Goal: Transaction & Acquisition: Purchase product/service

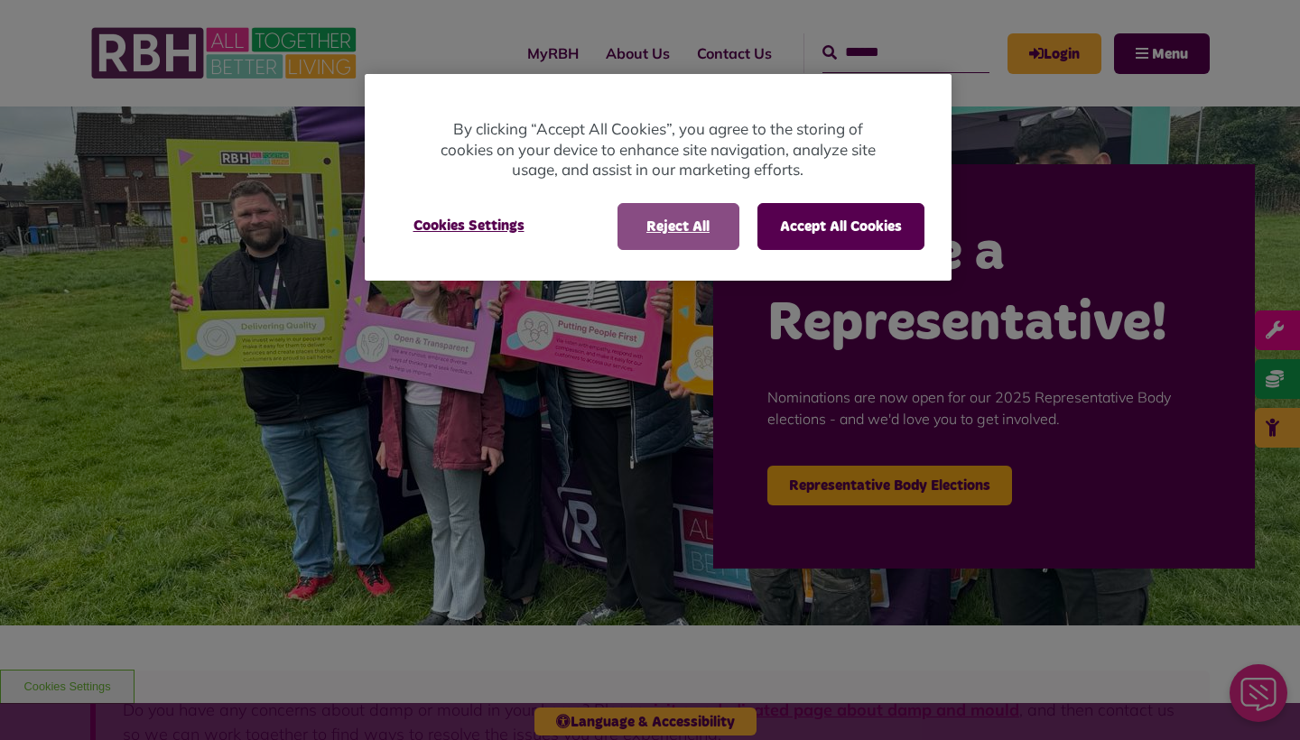
click at [676, 222] on button "Reject All" at bounding box center [678, 226] width 122 height 47
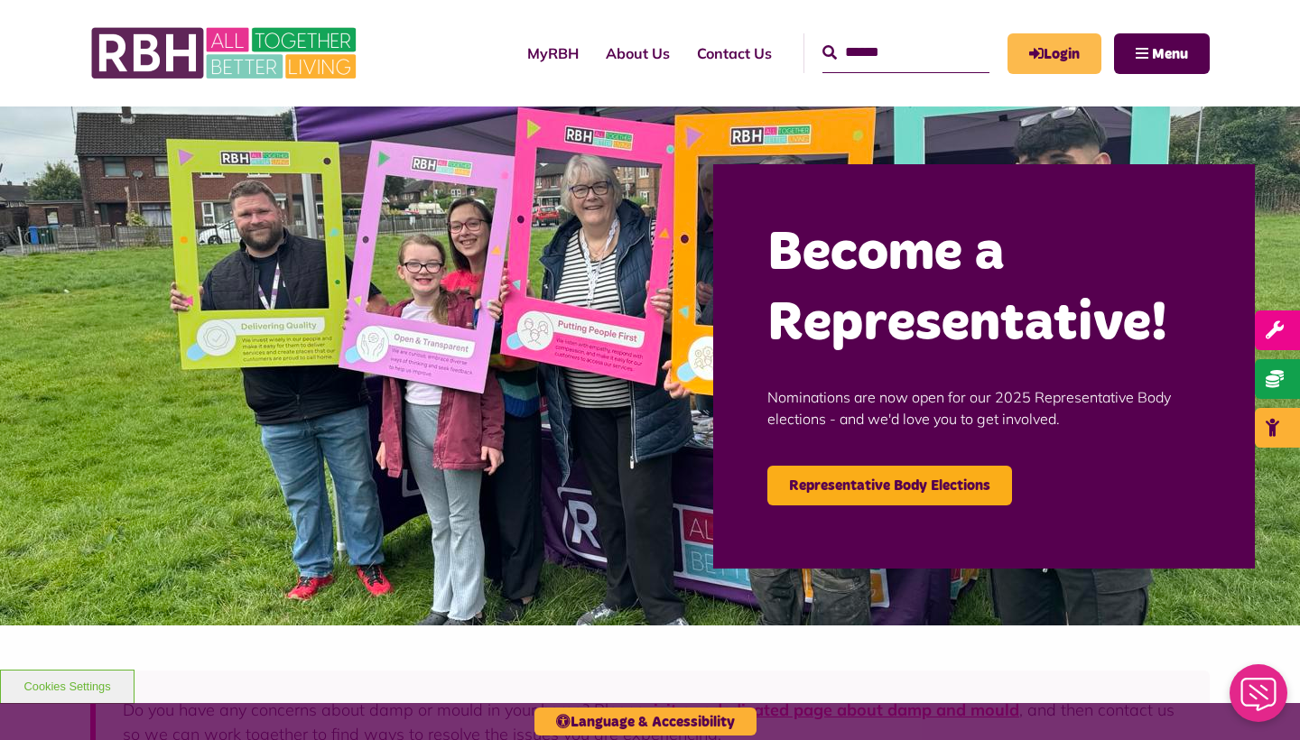
click at [1066, 63] on link "Login" at bounding box center [1054, 53] width 94 height 41
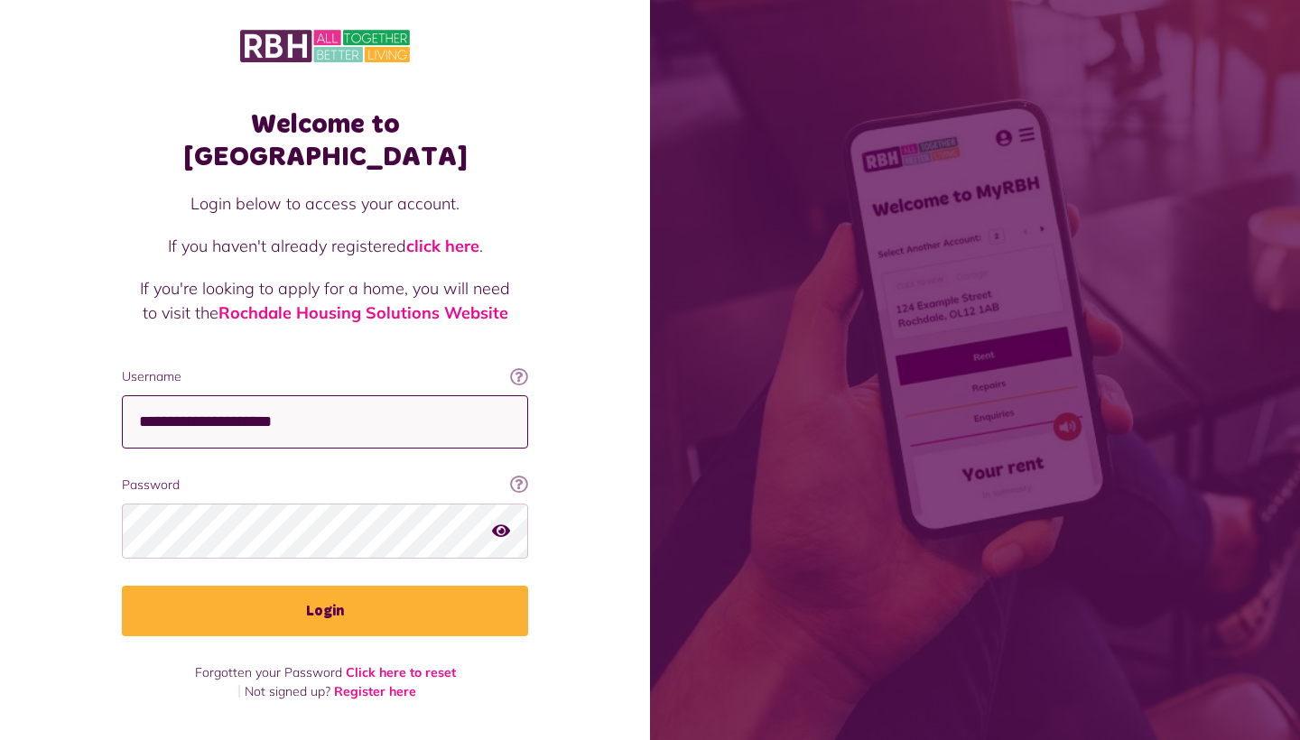
type input "**********"
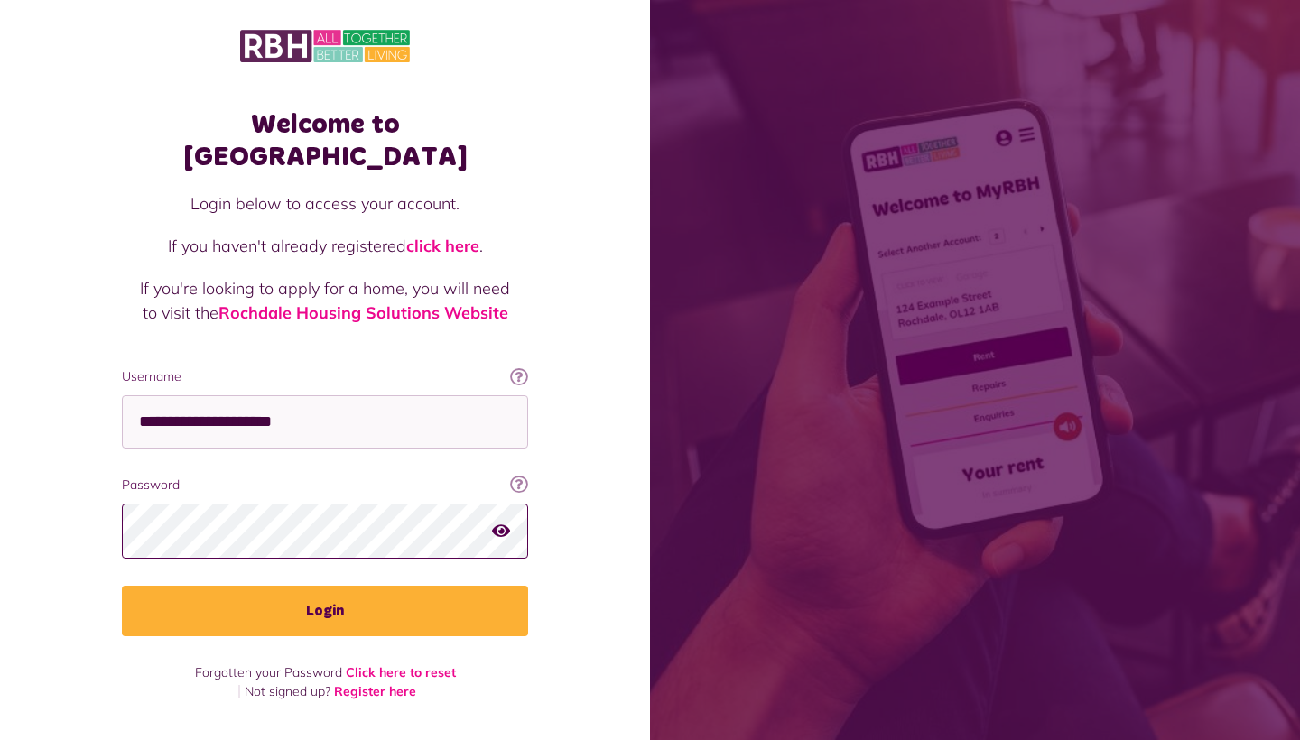
click at [325, 586] on button "Login" at bounding box center [325, 611] width 406 height 51
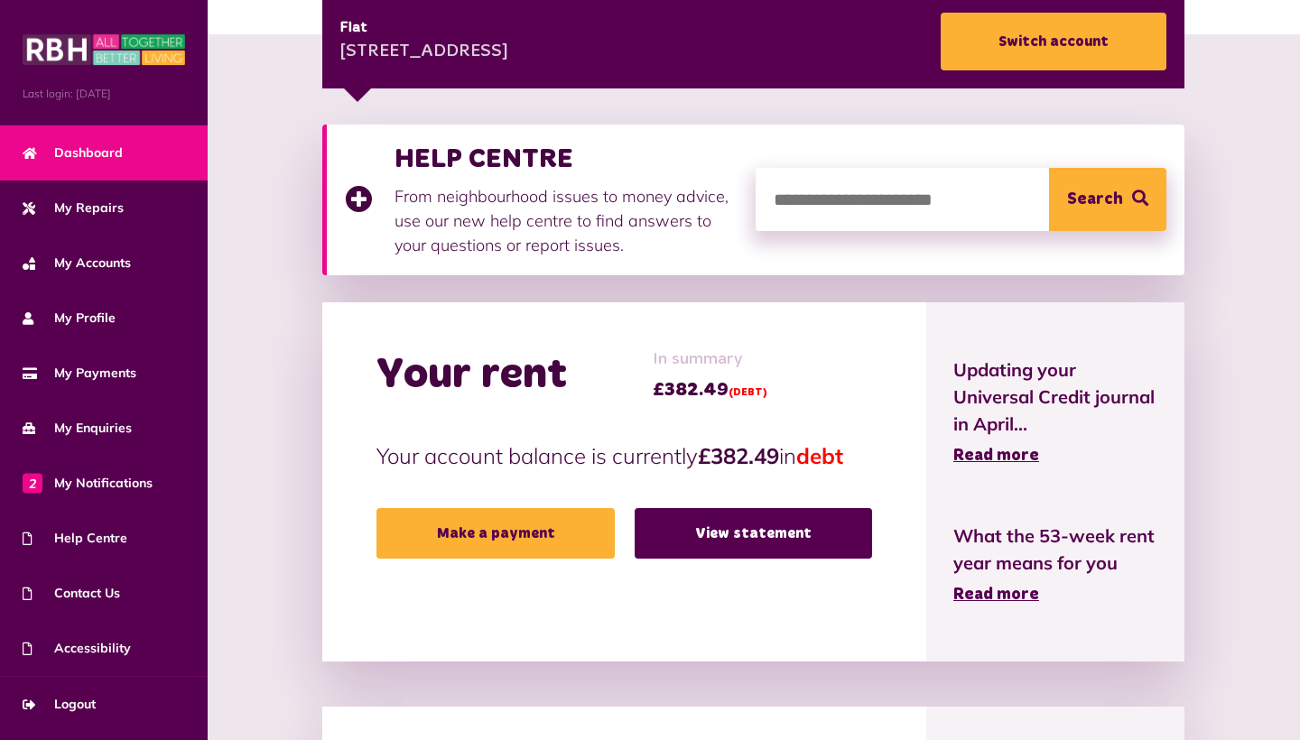
scroll to position [286, 0]
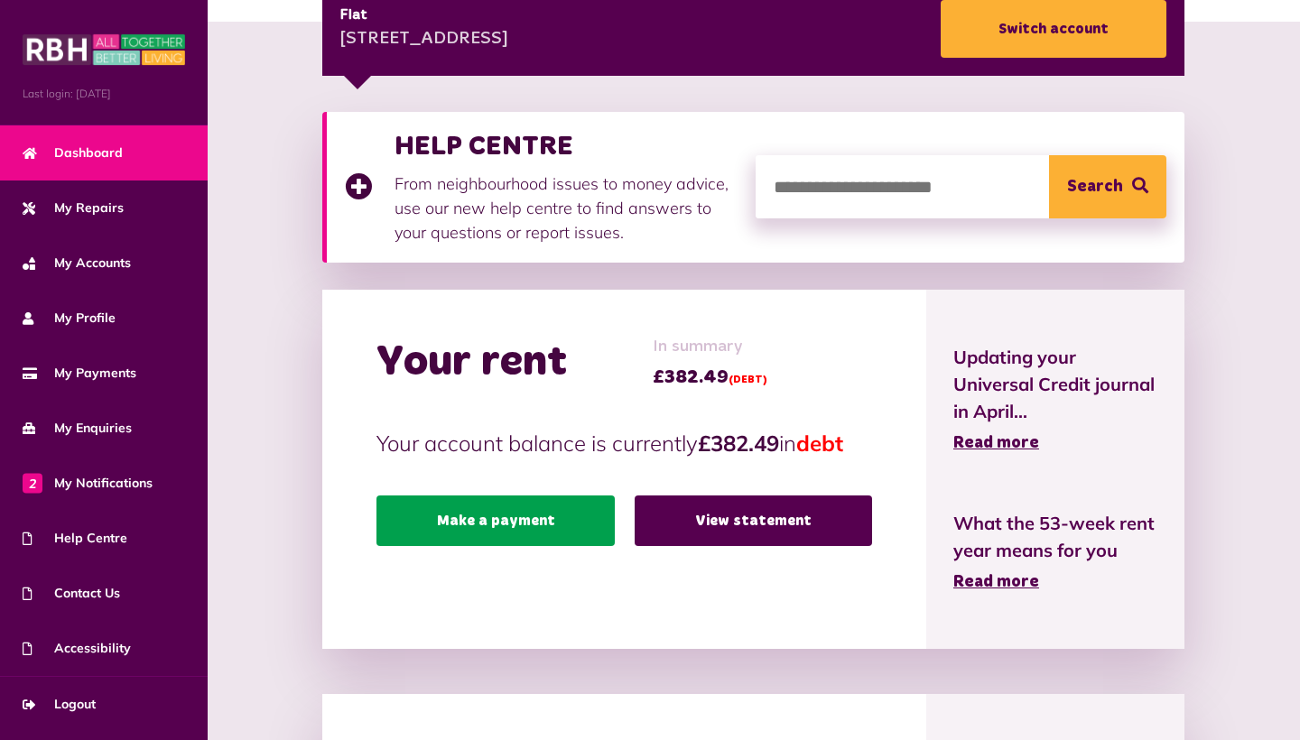
click at [480, 517] on link "Make a payment" at bounding box center [494, 520] width 237 height 51
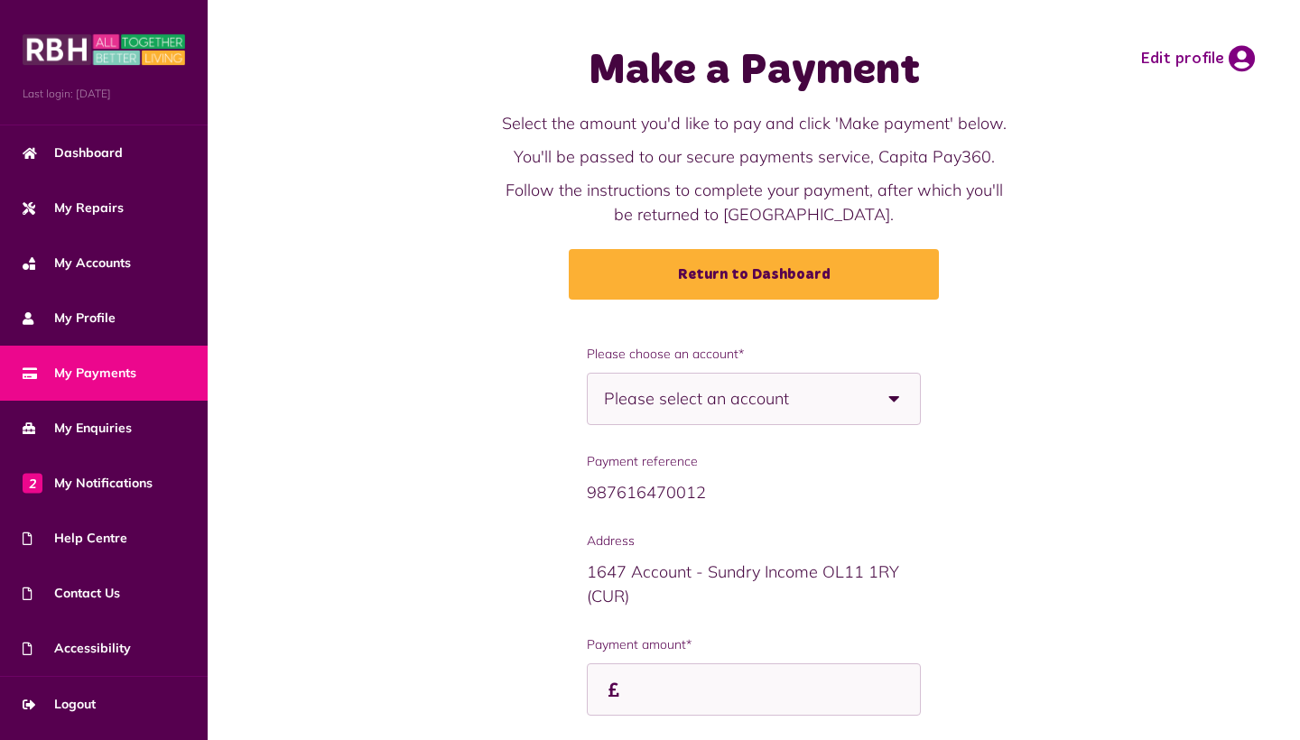
click at [816, 402] on span "Please select an account" at bounding box center [728, 399] width 248 height 51
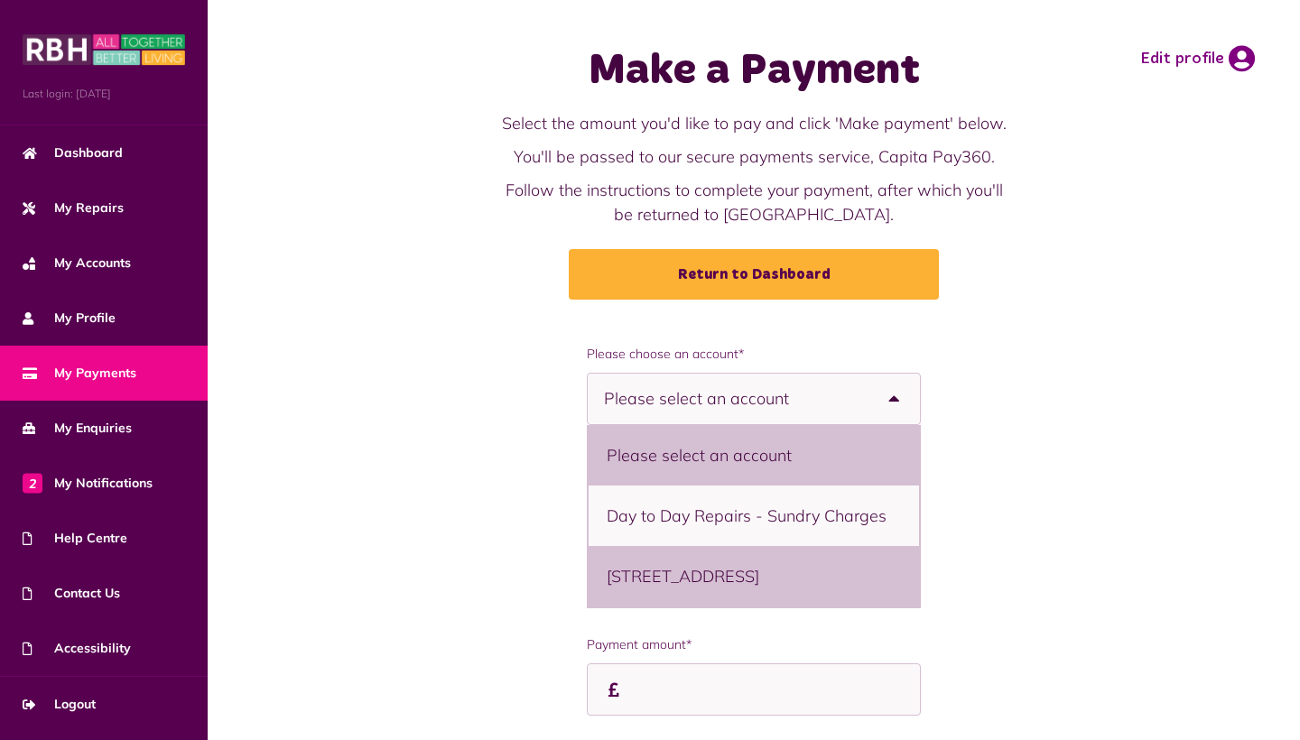
click at [766, 563] on li "21 Great Arbor Way, Middleton, M24 4BH - Flat" at bounding box center [753, 576] width 330 height 60
select select "**********"
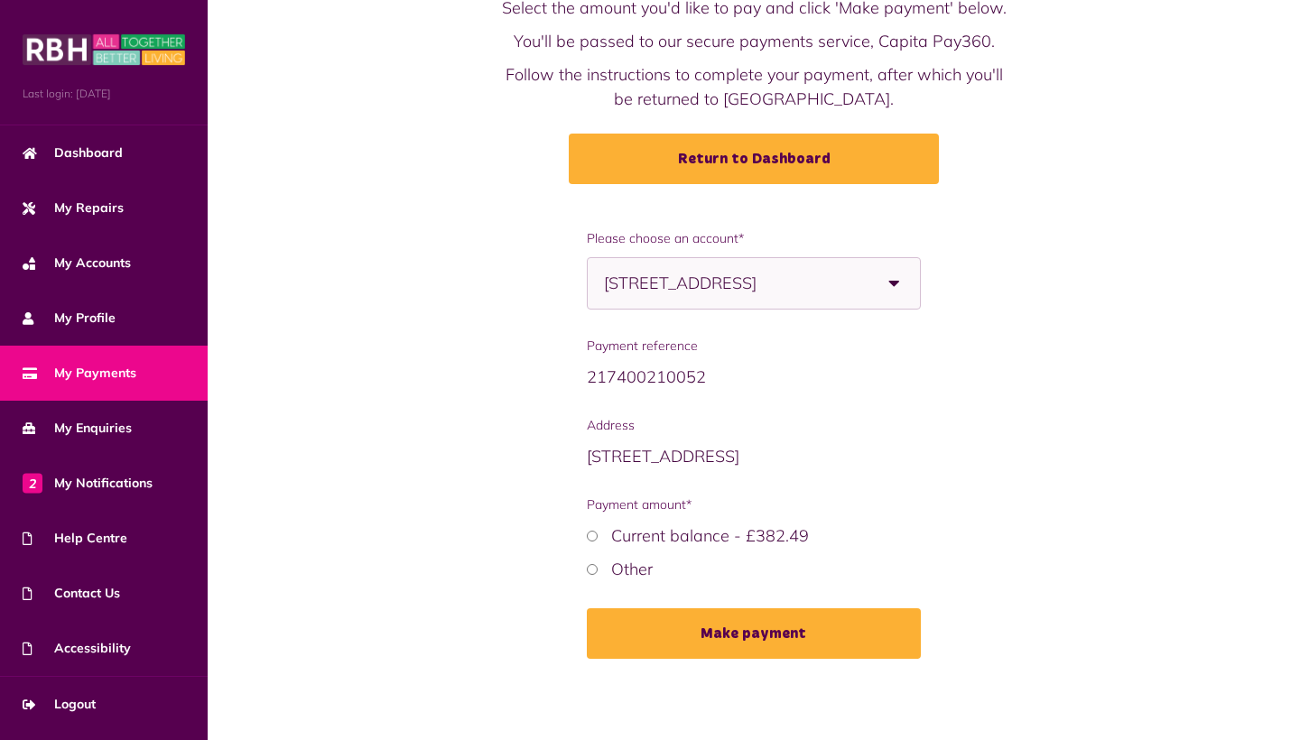
scroll to position [115, 0]
click at [597, 576] on div "Other" at bounding box center [754, 570] width 334 height 24
click at [626, 570] on label "Other" at bounding box center [632, 570] width 42 height 21
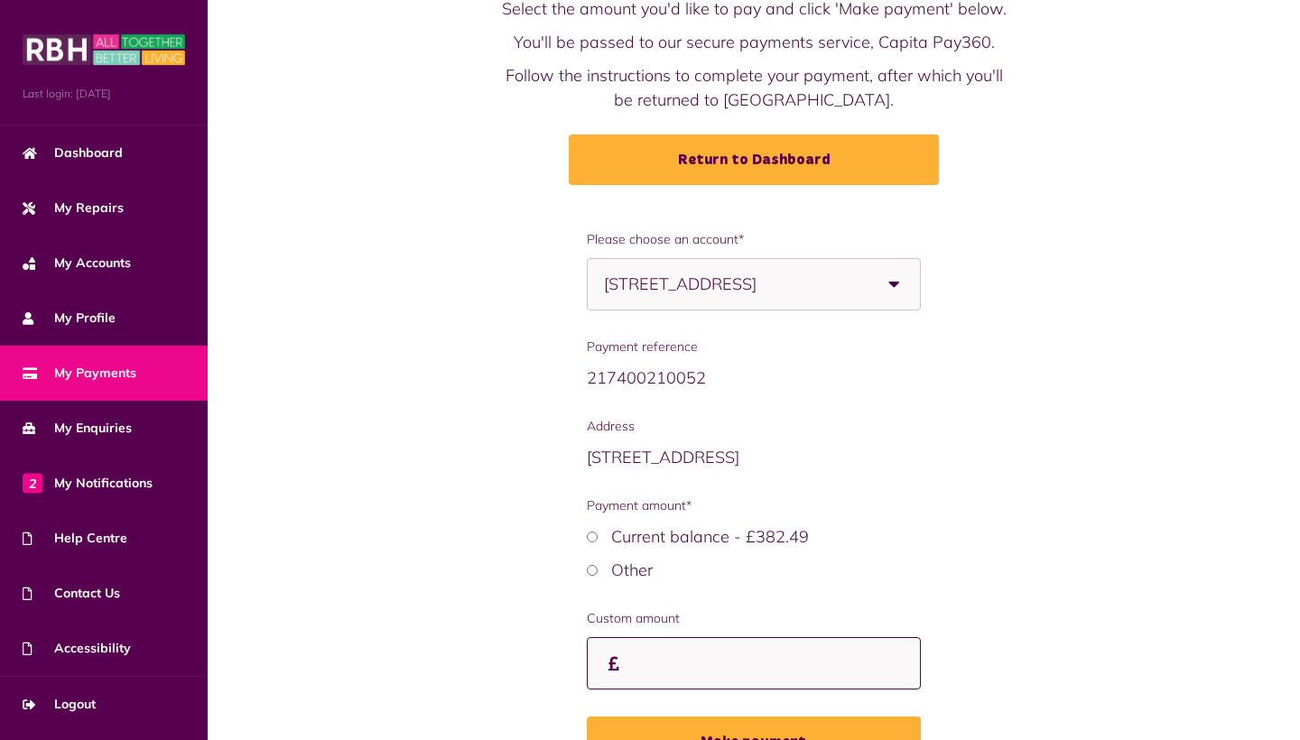
click at [0, 0] on input "Payment amount*" at bounding box center [0, 0] width 0 height 0
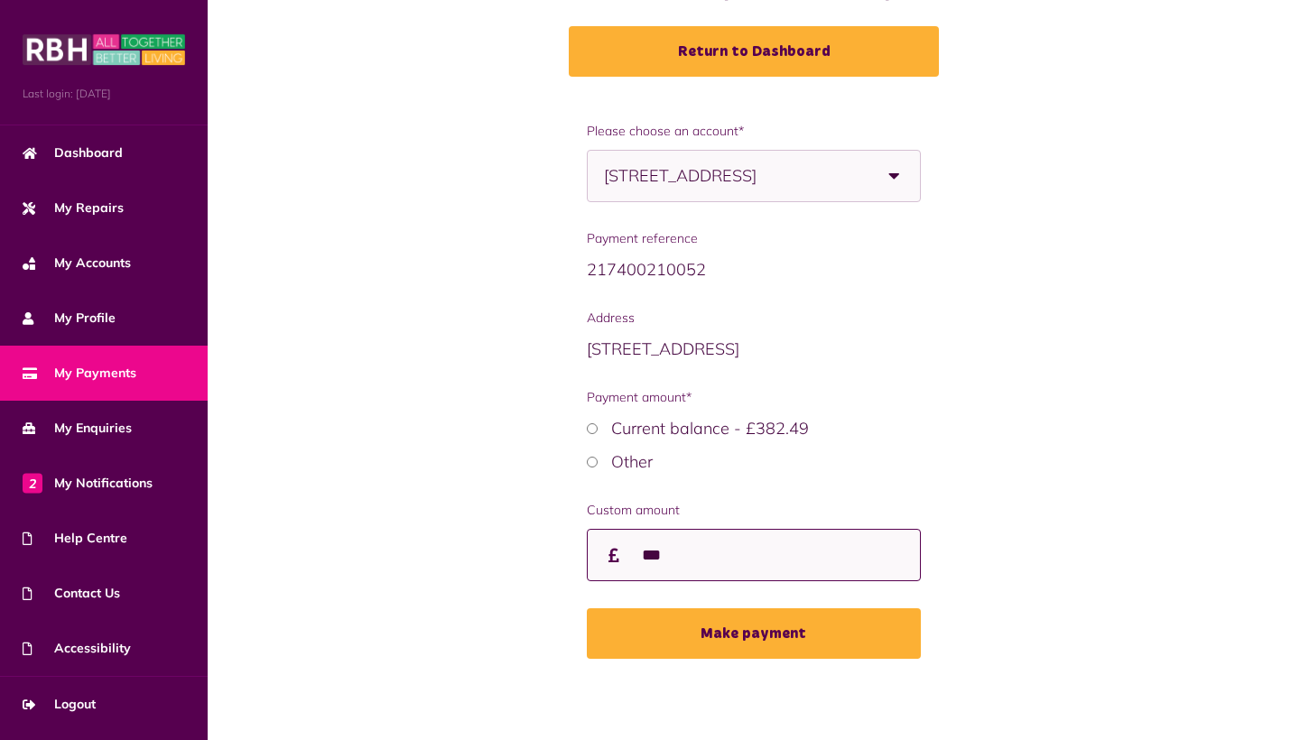
scroll to position [225, 0]
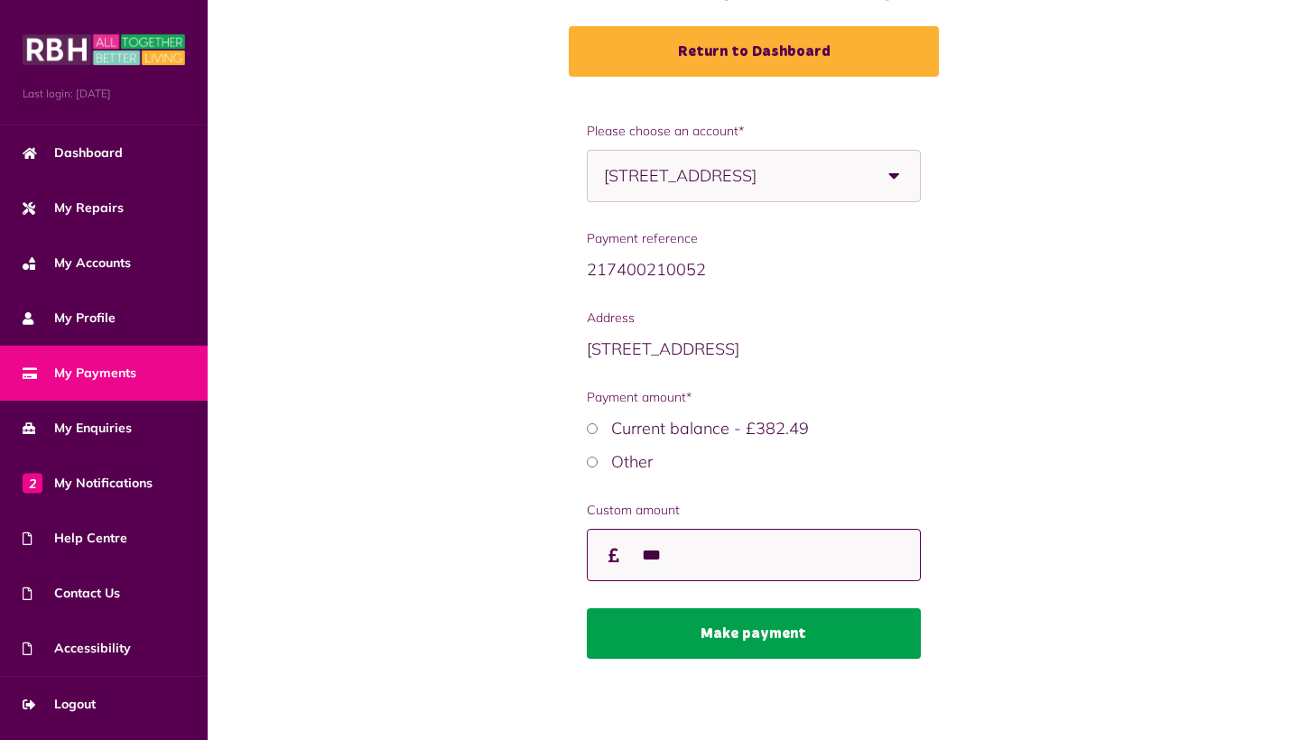
type input "***"
click at [749, 641] on button "Make payment" at bounding box center [754, 633] width 334 height 51
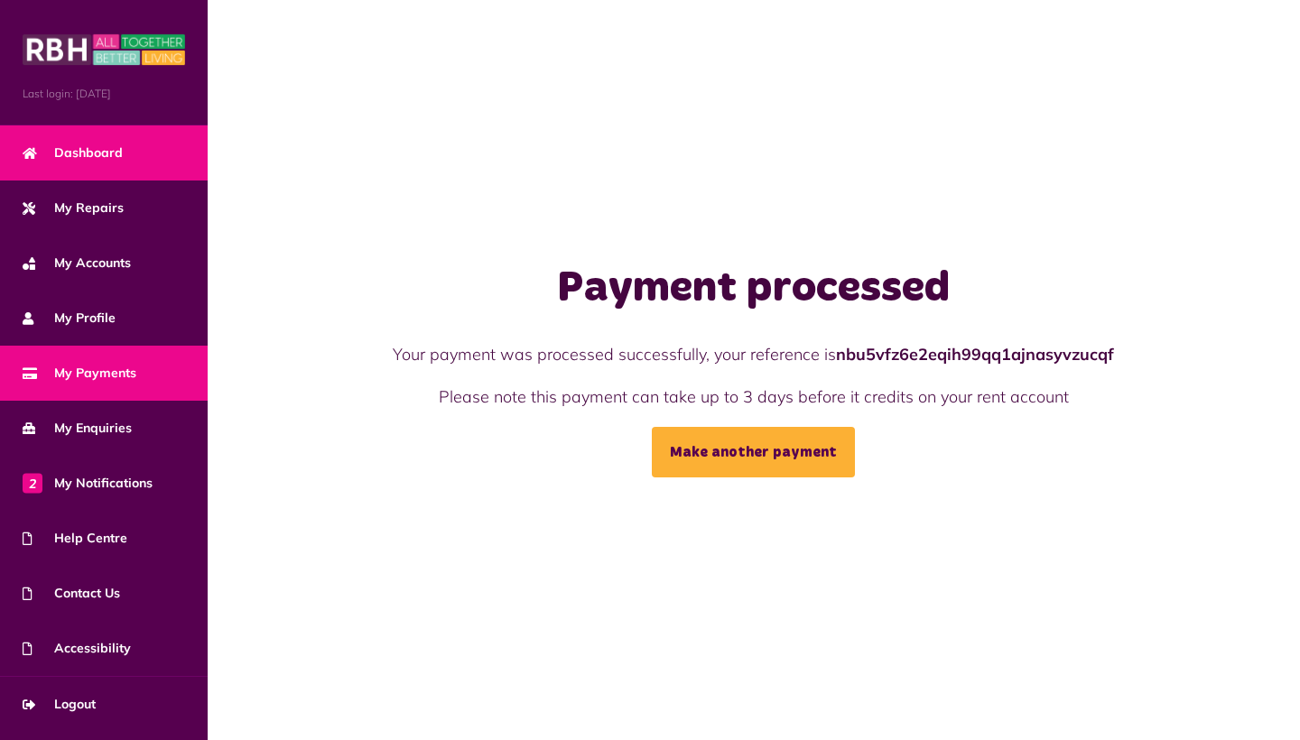
click at [88, 159] on span "Dashboard" at bounding box center [73, 153] width 100 height 19
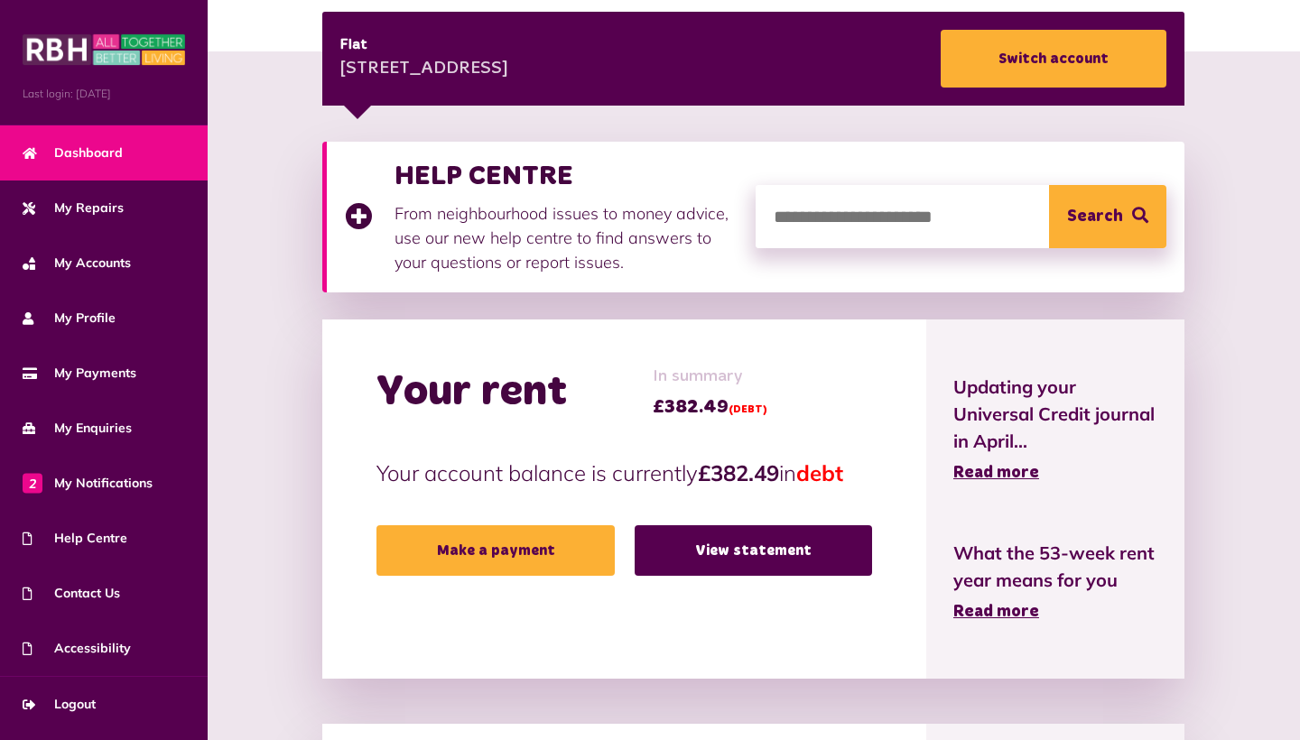
scroll to position [256, 0]
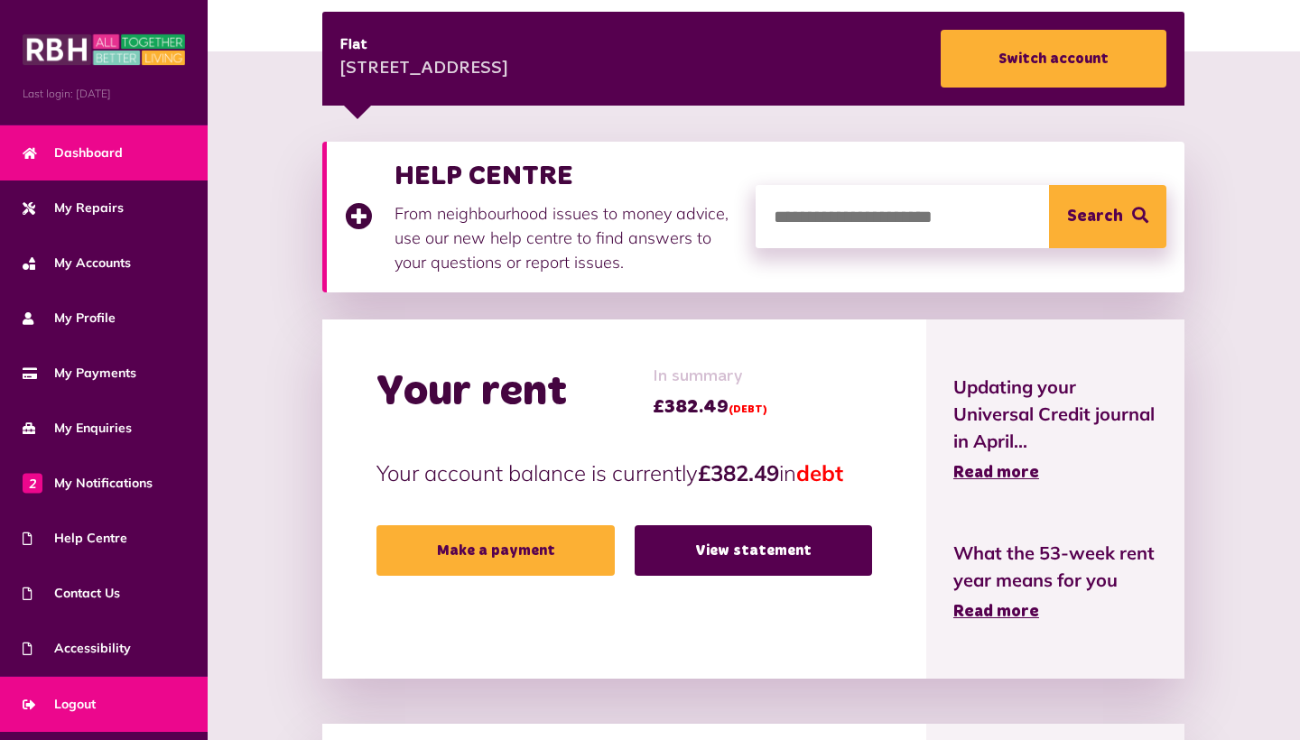
click at [60, 700] on span "Logout" at bounding box center [59, 704] width 73 height 19
